Goal: Communication & Community: Answer question/provide support

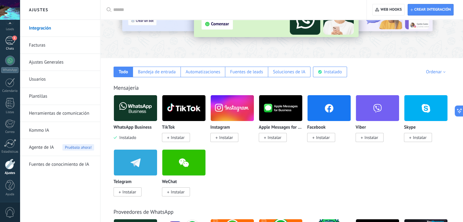
click at [8, 44] on div "1" at bounding box center [10, 40] width 10 height 9
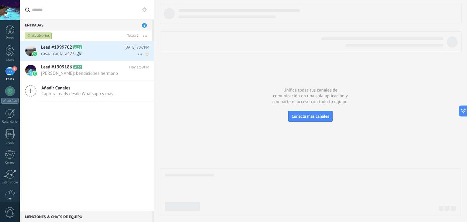
click at [96, 51] on span "rosaalcantara423: 🔊" at bounding box center [89, 54] width 97 height 6
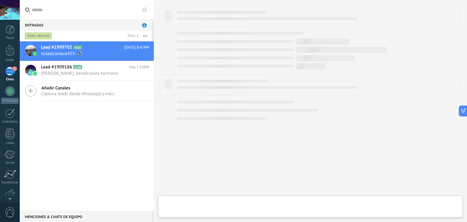
type textarea "**********"
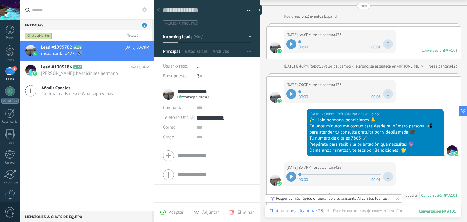
scroll to position [30, 0]
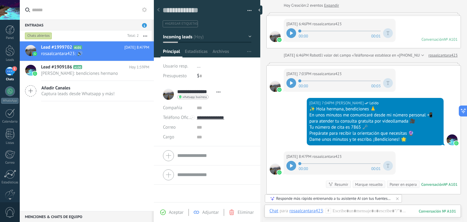
click at [291, 166] on icon at bounding box center [291, 166] width 3 height 4
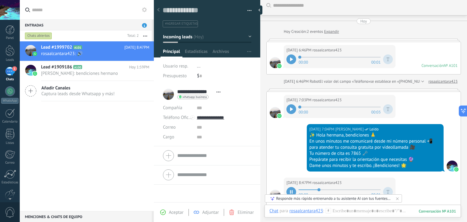
scroll to position [0, 0]
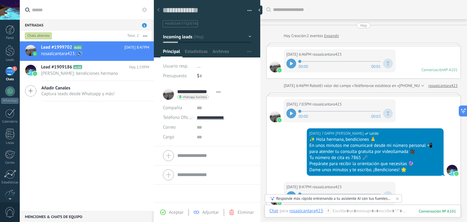
click at [291, 109] on div at bounding box center [292, 114] width 10 height 10
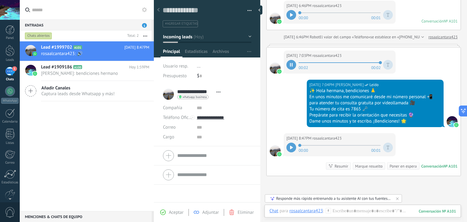
scroll to position [47, 0]
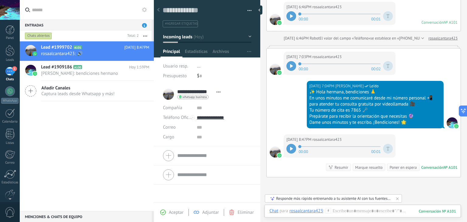
click at [291, 149] on icon at bounding box center [291, 149] width 3 height 4
